Goal: Task Accomplishment & Management: Complete application form

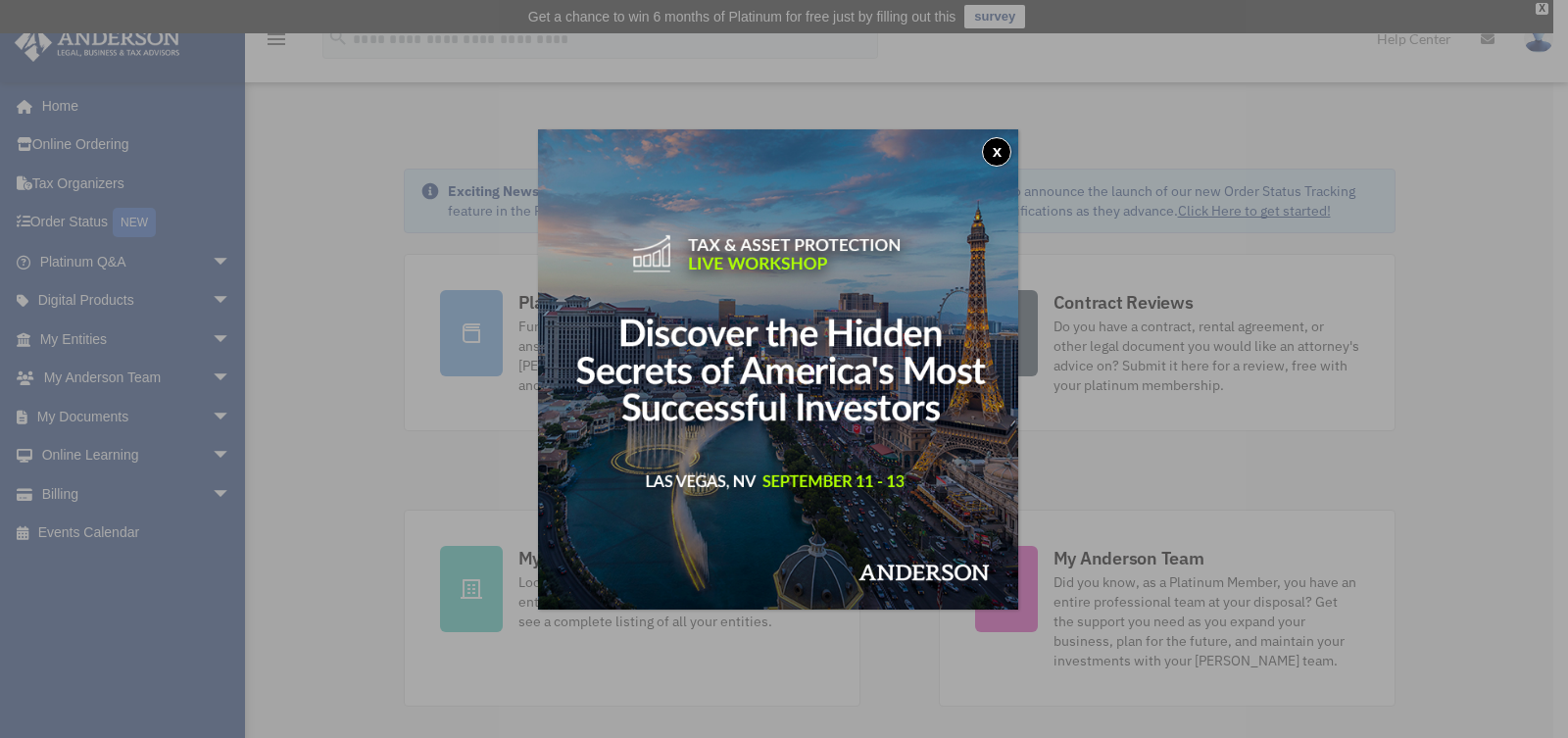
click at [1000, 152] on button "x" at bounding box center [996, 152] width 30 height 30
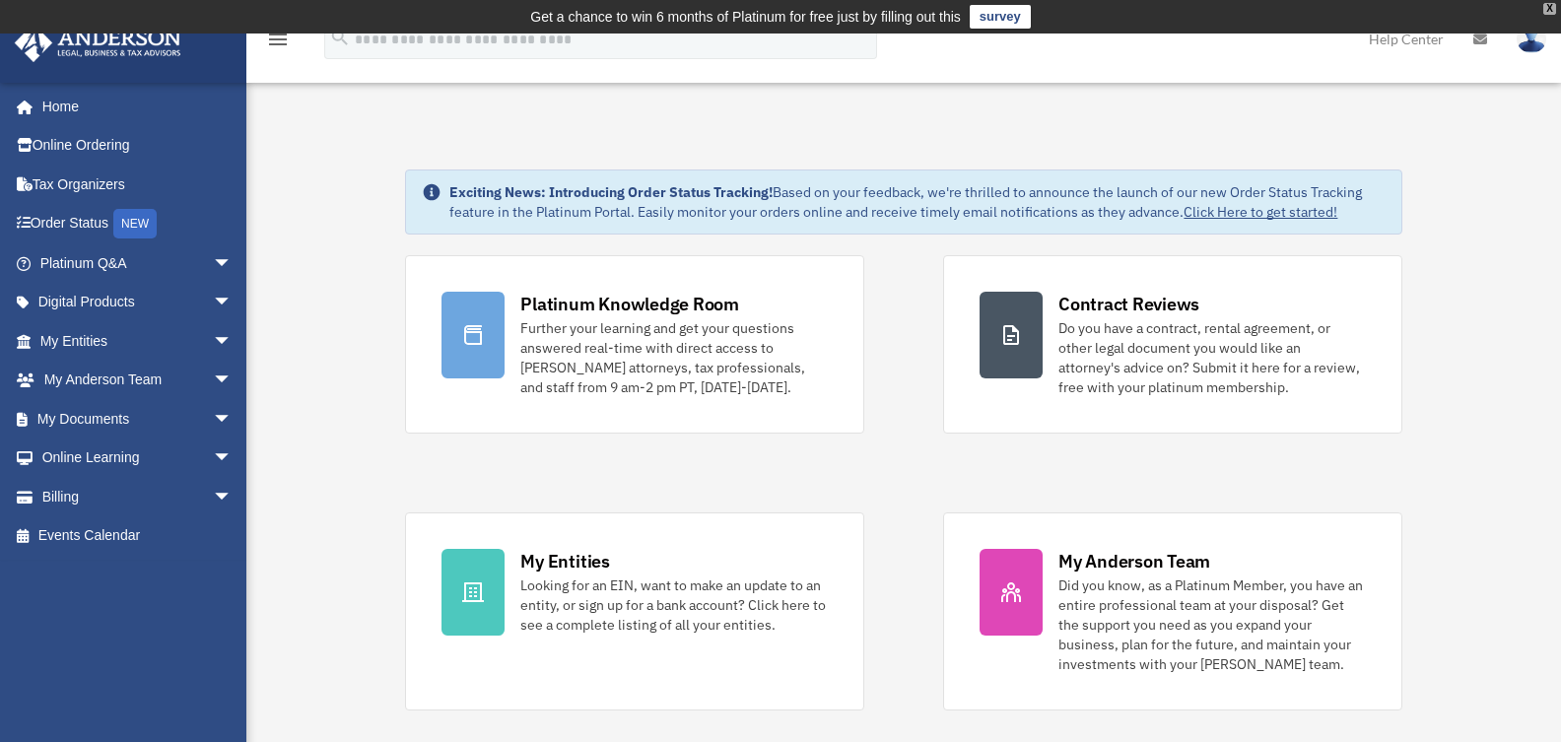
click at [1549, 8] on div "X" at bounding box center [1549, 9] width 13 height 12
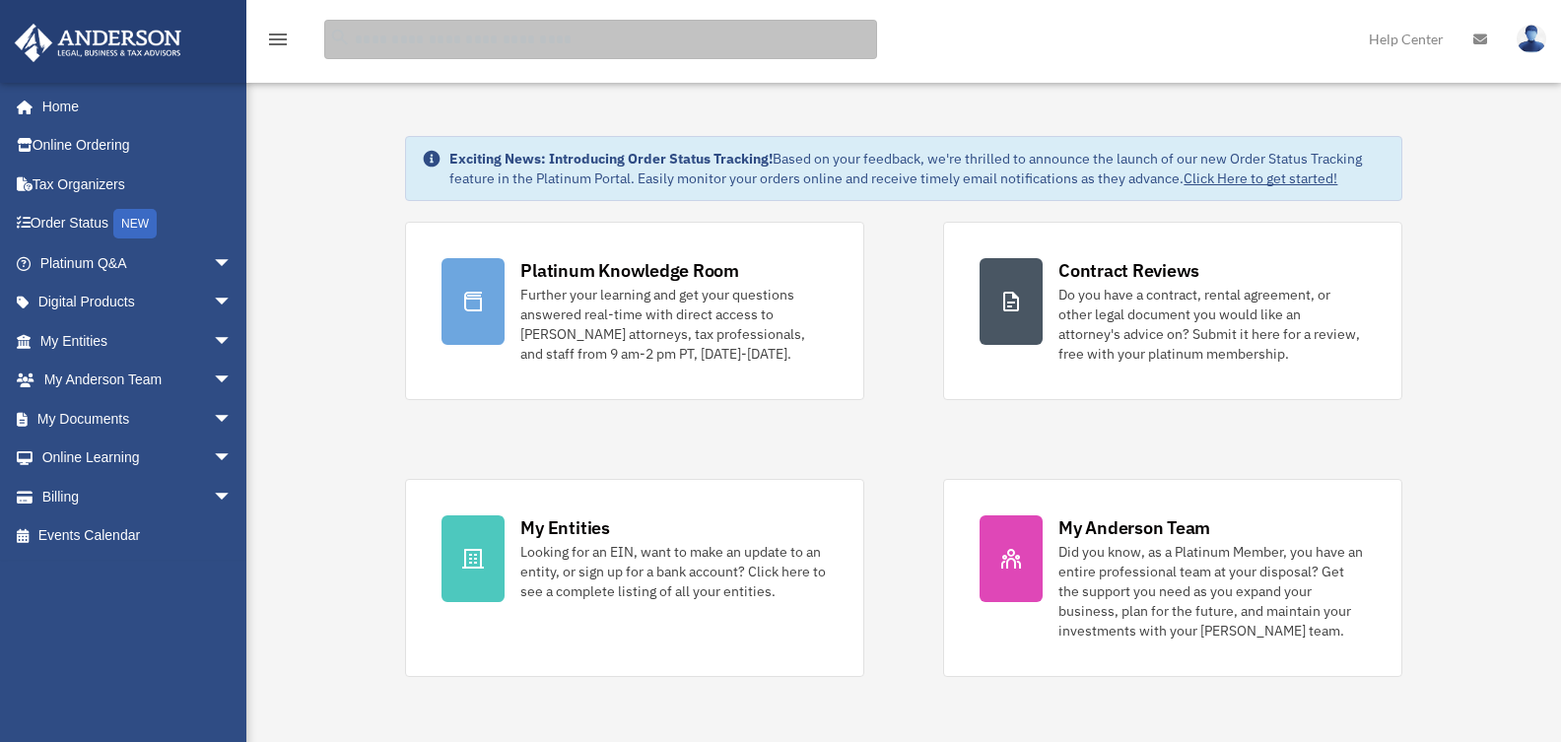
click at [385, 45] on input "search" at bounding box center [600, 39] width 553 height 39
type input "******"
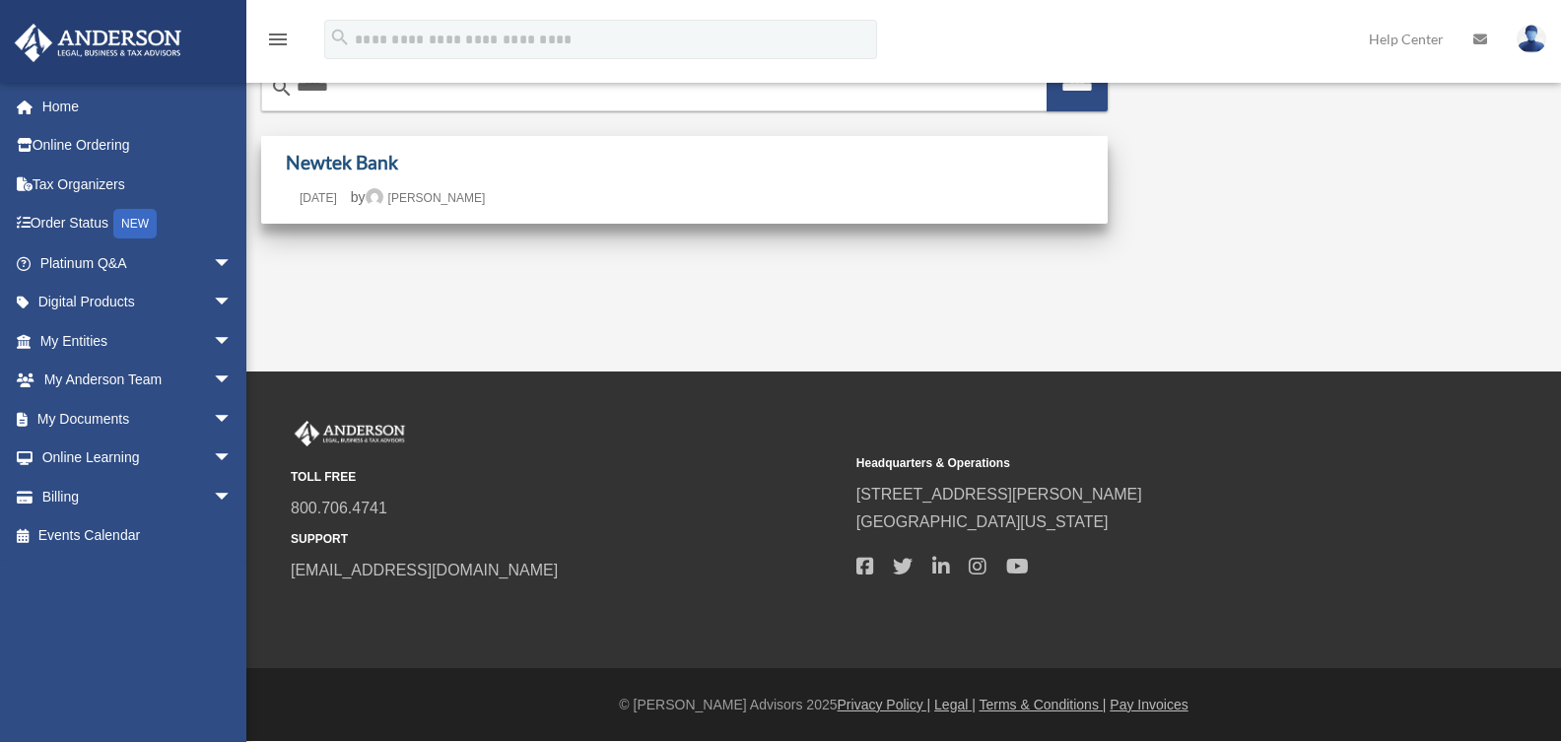
click at [361, 164] on link "Newtek Bank" at bounding box center [342, 162] width 112 height 23
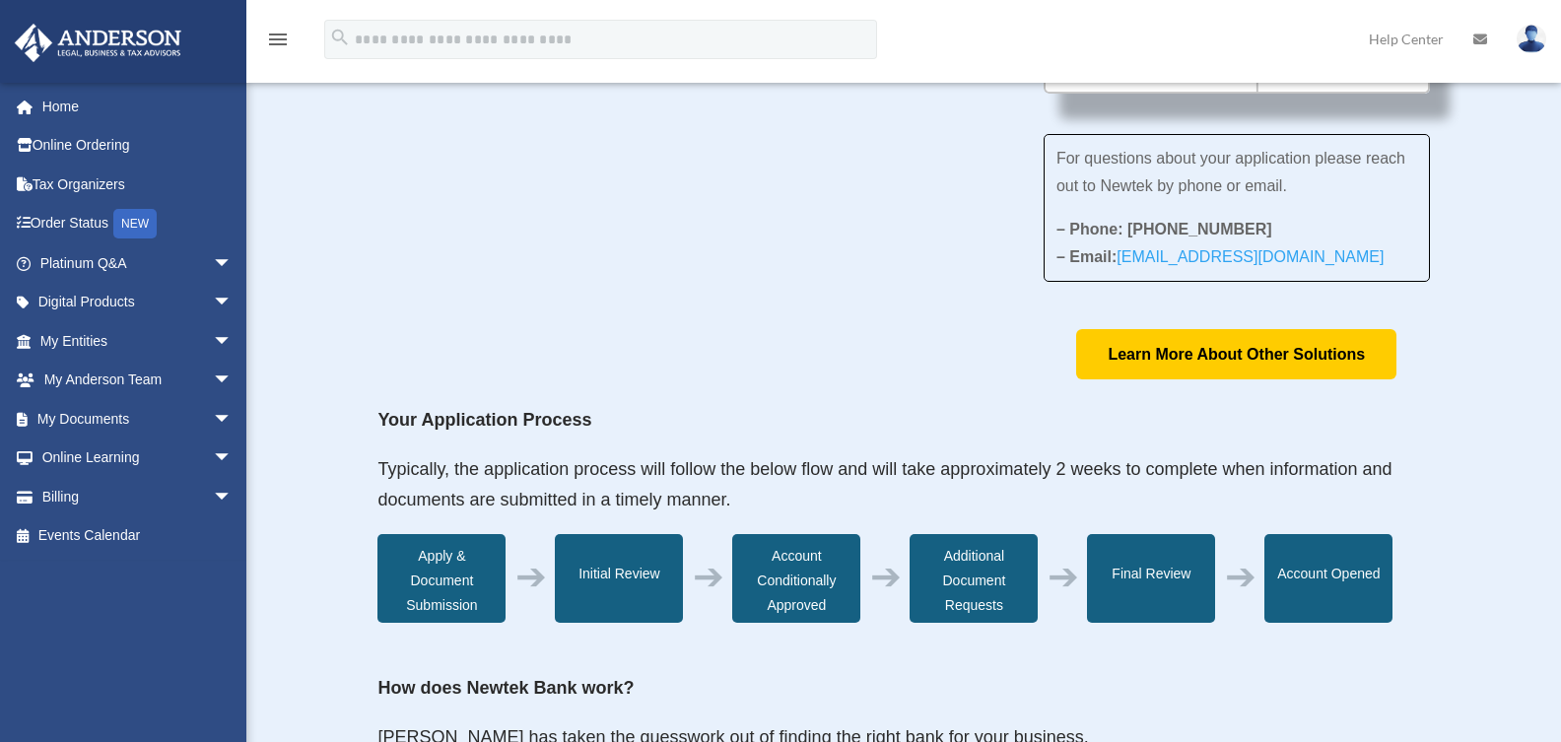
scroll to position [788, 0]
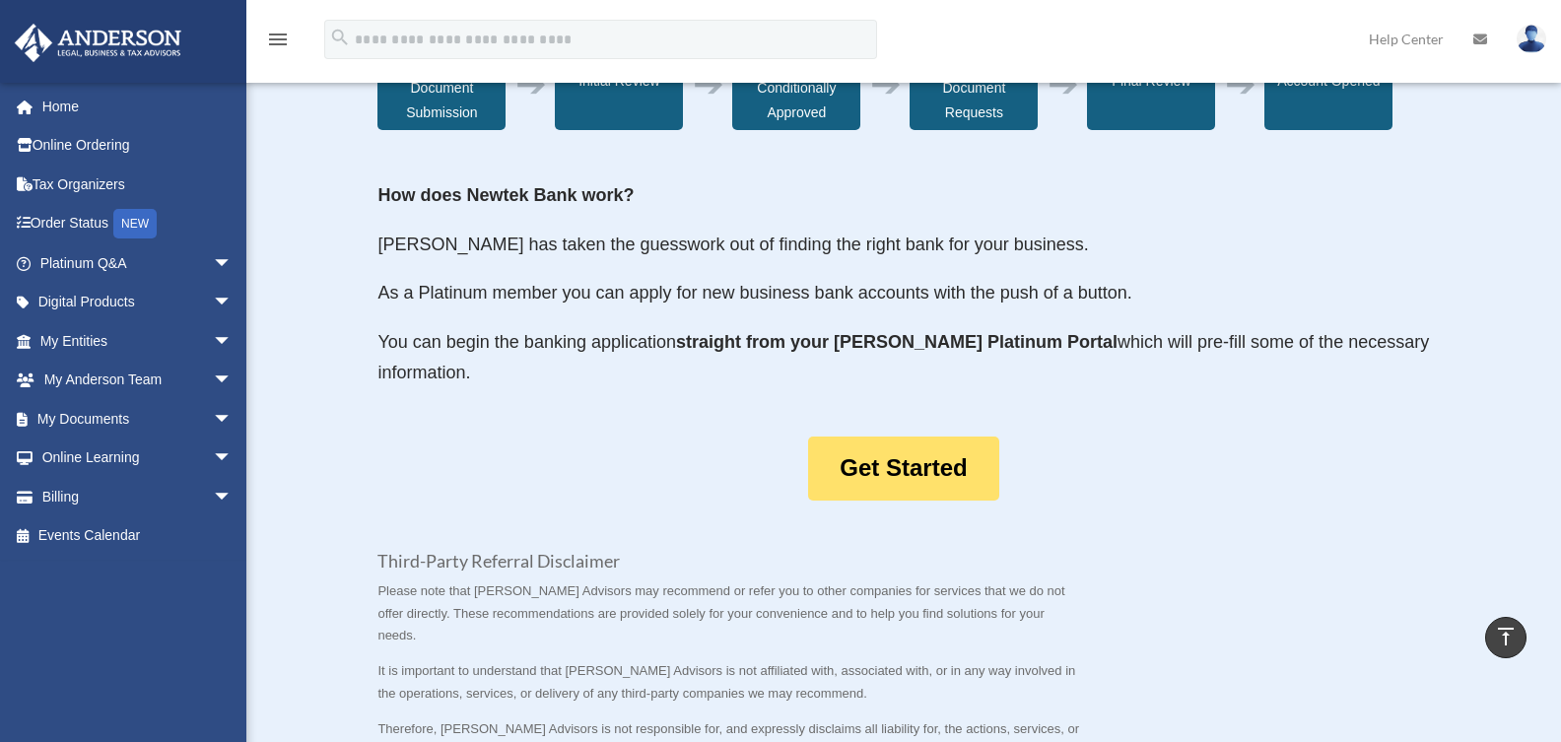
click at [908, 501] on link "Get Started" at bounding box center [903, 469] width 190 height 64
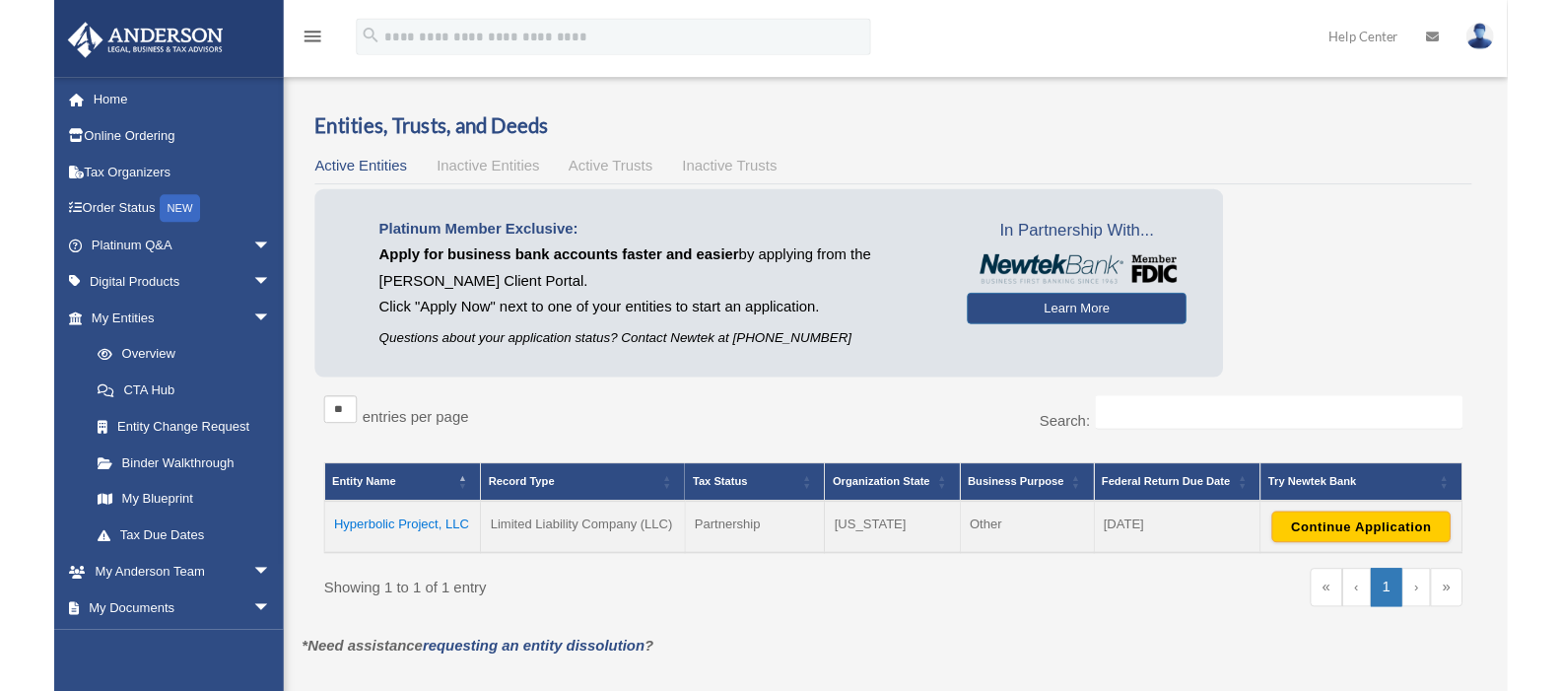
scroll to position [99, 0]
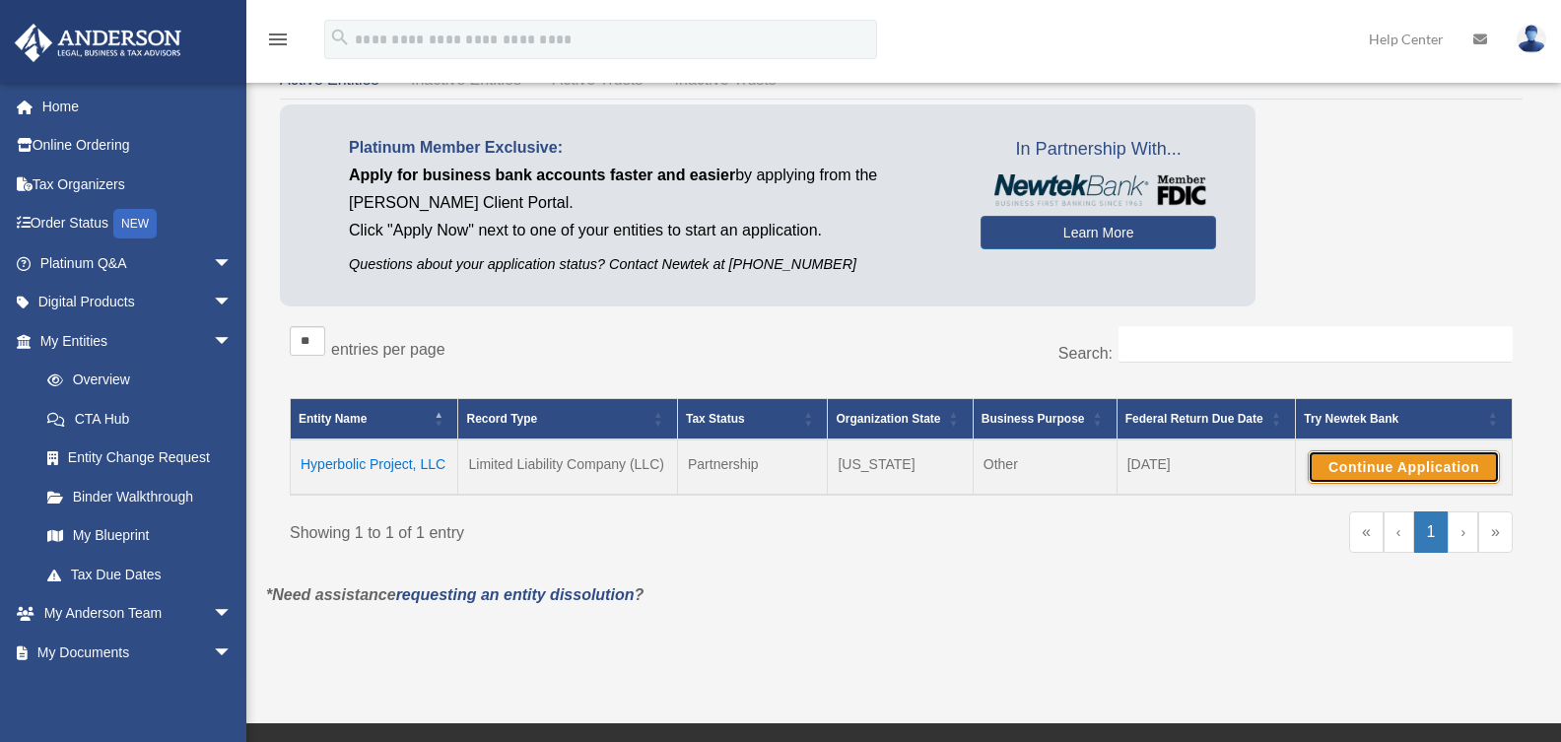
click at [1369, 470] on button "Continue Application" at bounding box center [1404, 467] width 192 height 34
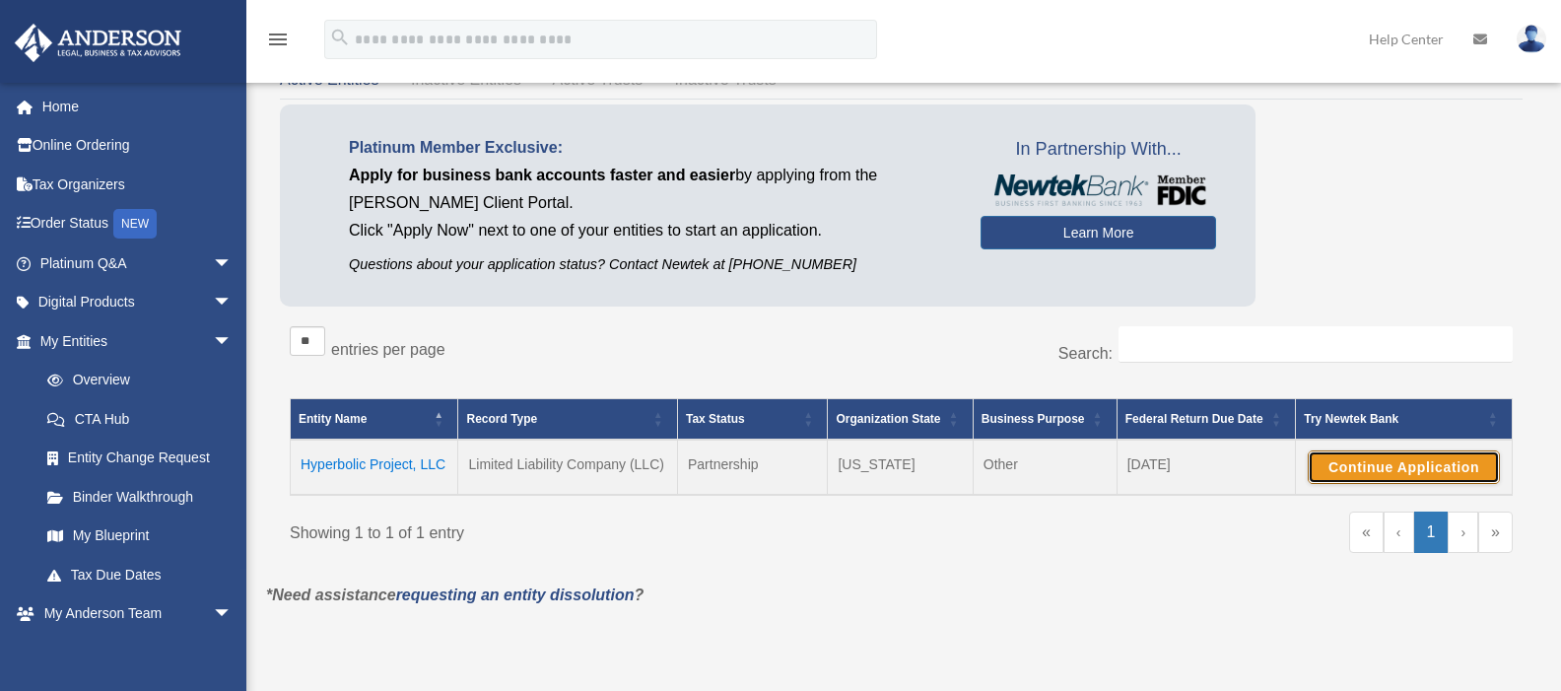
scroll to position [0, 0]
